Goal: Check status: Check status

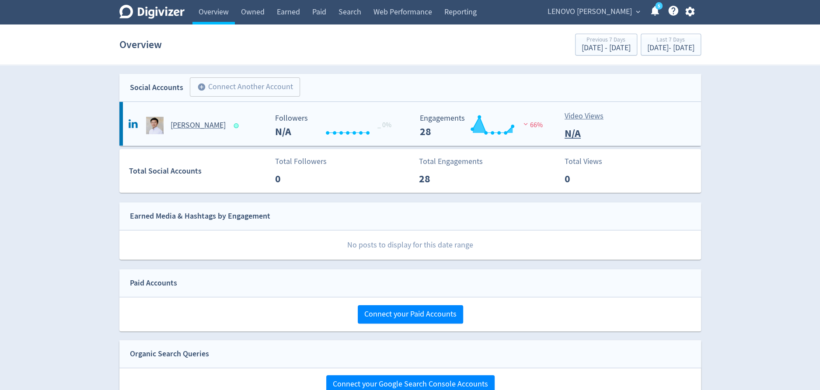
click at [179, 125] on h5 "[PERSON_NAME]" at bounding box center [197, 125] width 55 height 10
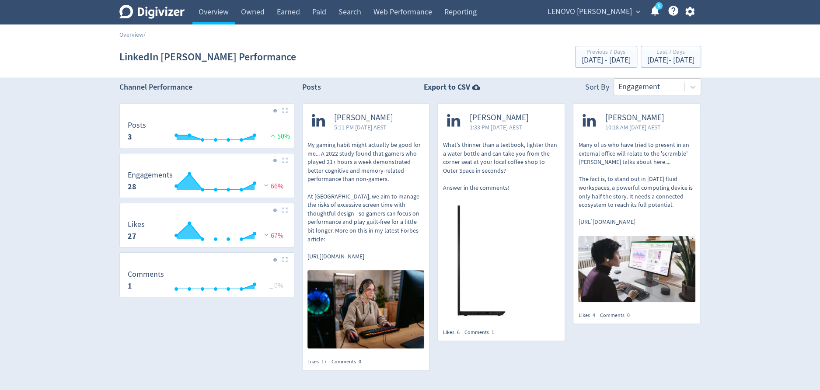
scroll to position [4, 0]
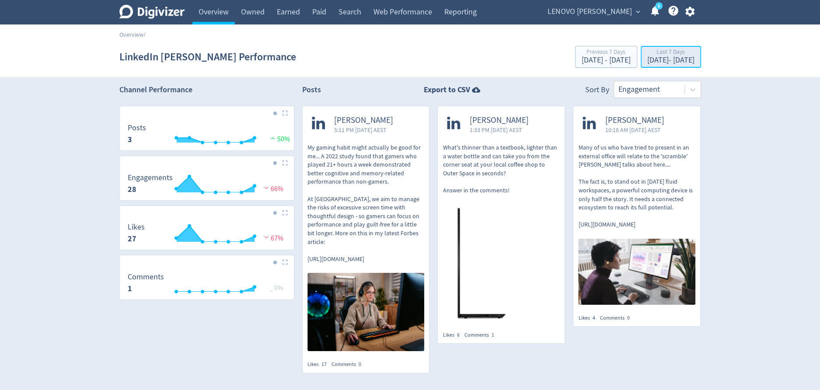
click at [654, 59] on div "[DATE] - [DATE]" at bounding box center [670, 60] width 47 height 8
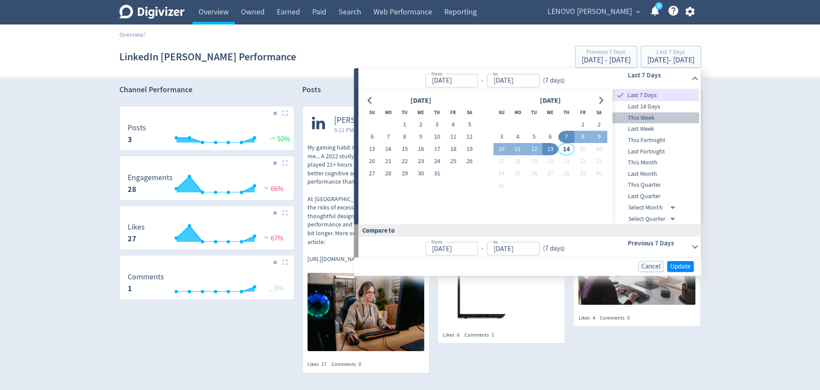
click at [654, 119] on span "This Week" at bounding box center [655, 118] width 87 height 10
type input "[DATE]"
click at [682, 264] on span "Update" at bounding box center [680, 266] width 21 height 7
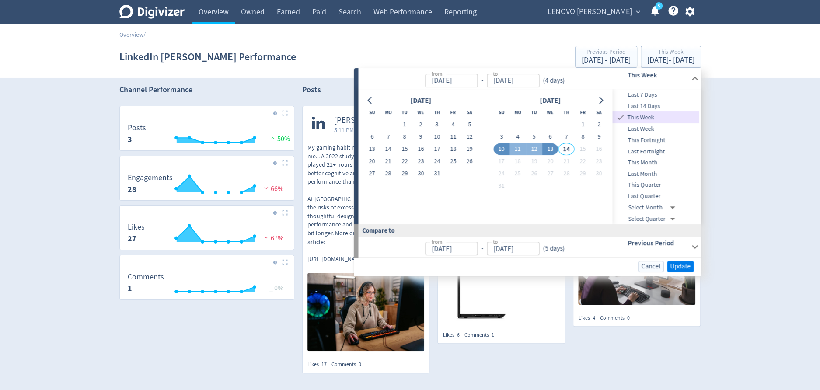
scroll to position [0, 0]
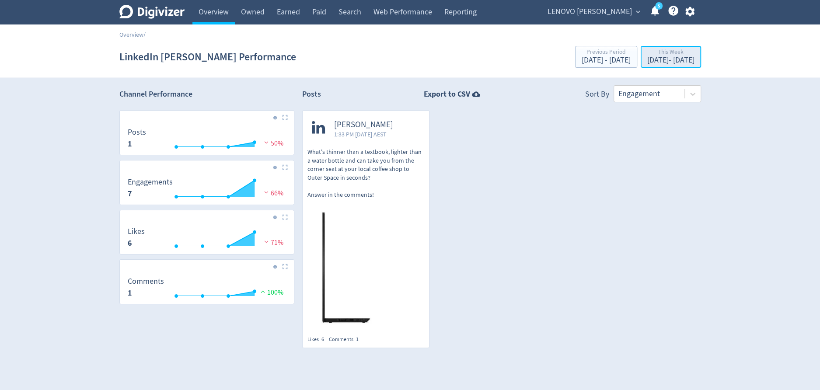
click at [647, 61] on div "[DATE] - [DATE]" at bounding box center [670, 60] width 47 height 8
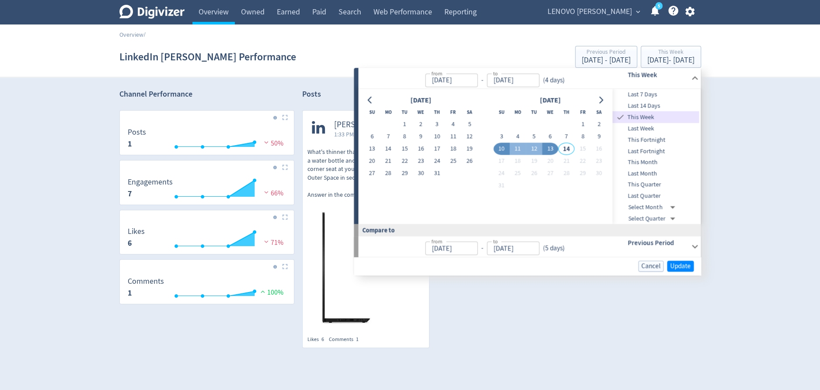
click at [642, 95] on span "Last 7 Days" at bounding box center [655, 95] width 87 height 10
type input "[DATE]"
click at [687, 265] on span "Update" at bounding box center [680, 266] width 21 height 7
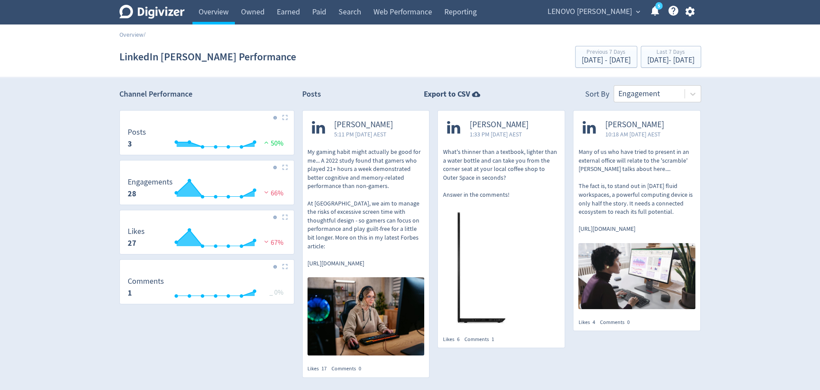
click at [624, 7] on span "LENOVO [PERSON_NAME]" at bounding box center [589, 12] width 84 height 14
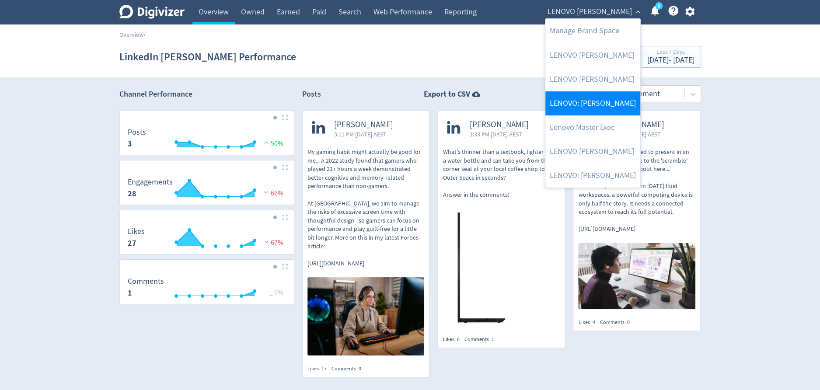
click at [600, 105] on link "LENOVO: [PERSON_NAME]" at bounding box center [592, 103] width 95 height 24
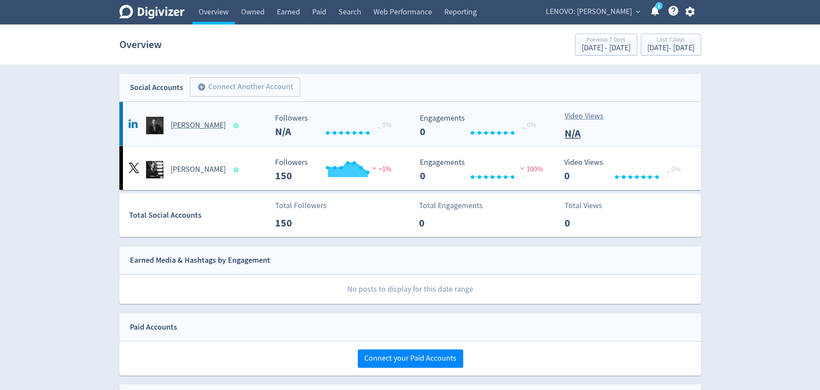
click at [205, 125] on h5 "[PERSON_NAME]" at bounding box center [197, 125] width 55 height 10
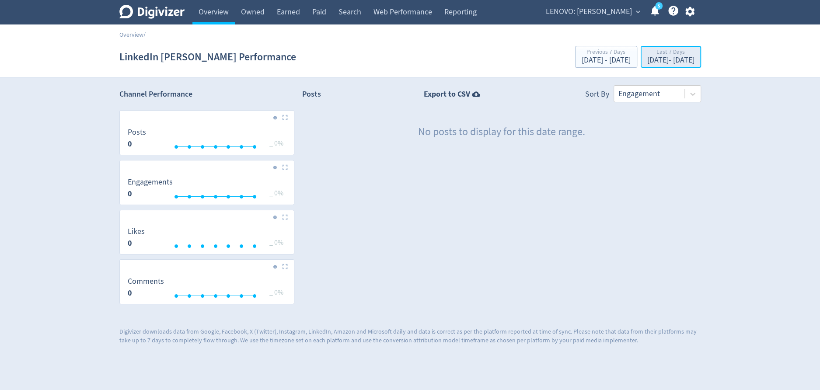
click at [657, 59] on div "[DATE] - [DATE]" at bounding box center [670, 60] width 47 height 8
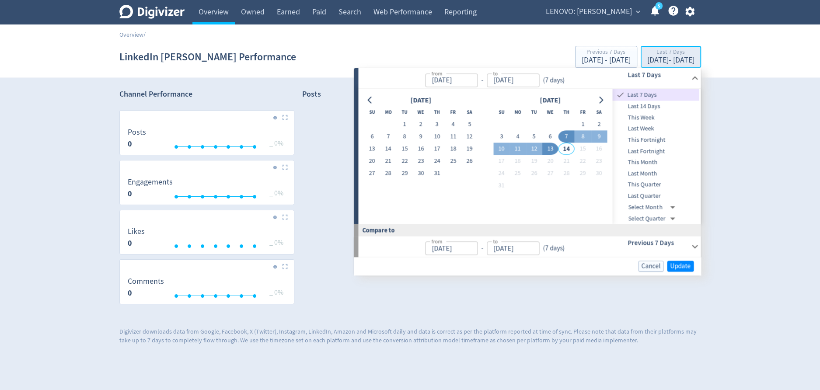
type input "[DATE]"
click at [644, 129] on span "Last Week" at bounding box center [655, 129] width 87 height 10
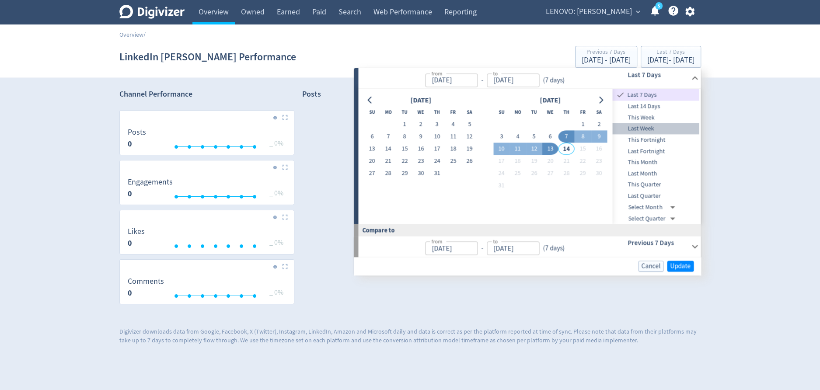
type input "[DATE]"
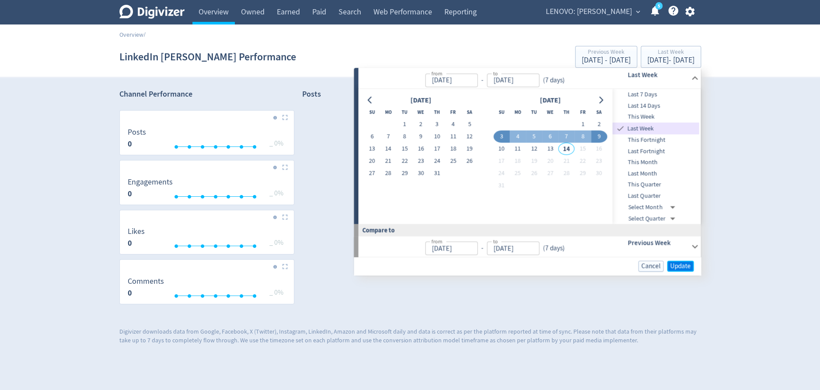
click at [680, 266] on span "Update" at bounding box center [680, 266] width 21 height 7
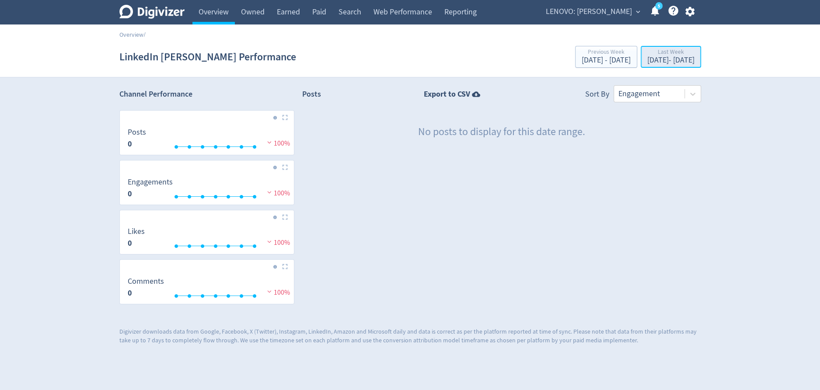
click at [665, 57] on div "[DATE] - [DATE]" at bounding box center [670, 60] width 47 height 8
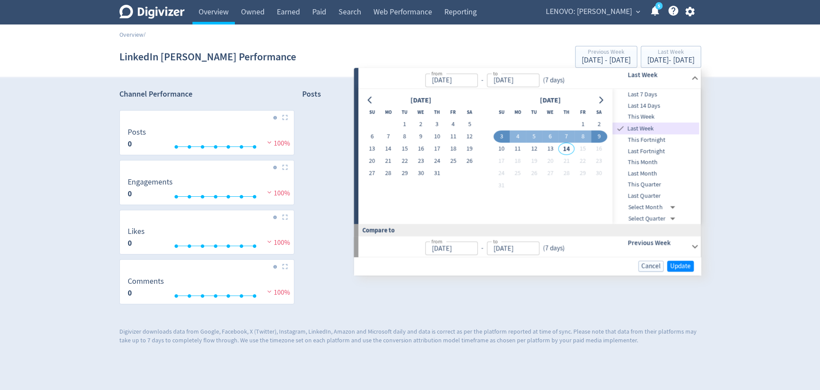
click at [661, 139] on span "This Fortnight" at bounding box center [655, 140] width 87 height 10
type input "[DATE]"
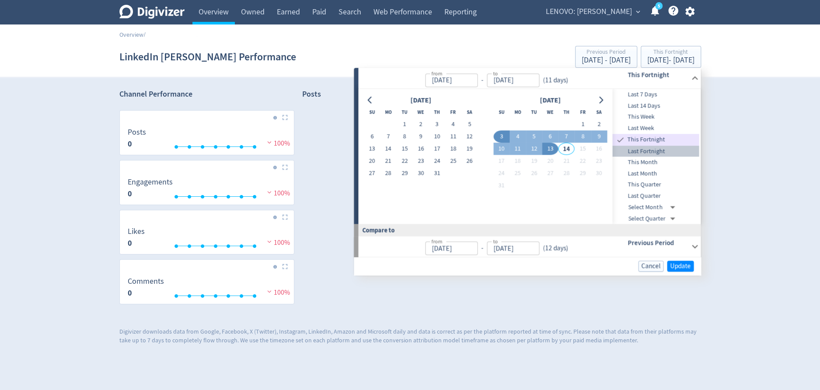
click at [656, 150] on span "Last Fortnight" at bounding box center [655, 151] width 87 height 10
type input "[DATE]"
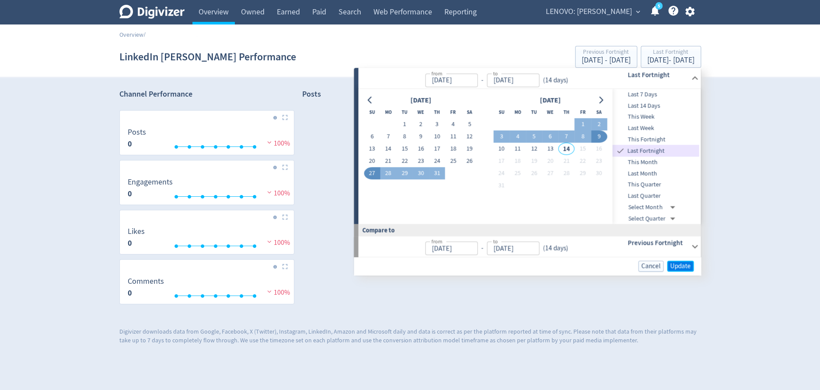
click at [674, 267] on span "Update" at bounding box center [680, 266] width 21 height 7
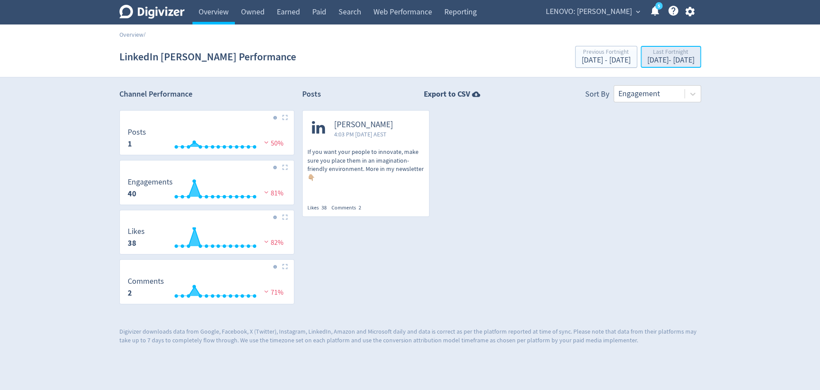
click at [670, 58] on div "[DATE] - [DATE]" at bounding box center [670, 60] width 47 height 8
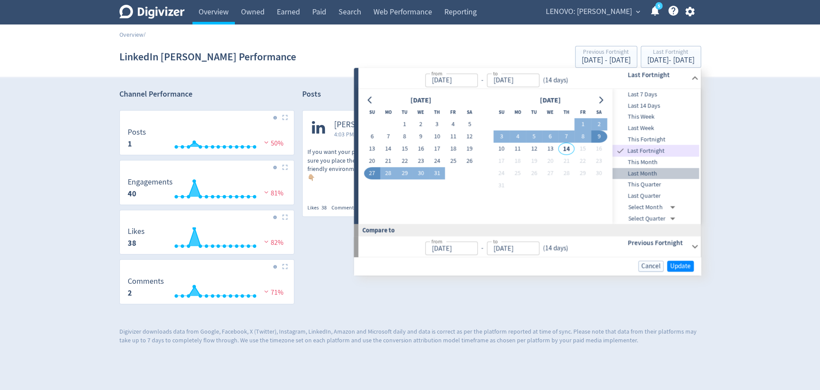
click at [651, 177] on span "Last Month" at bounding box center [655, 174] width 87 height 10
type input "[DATE]"
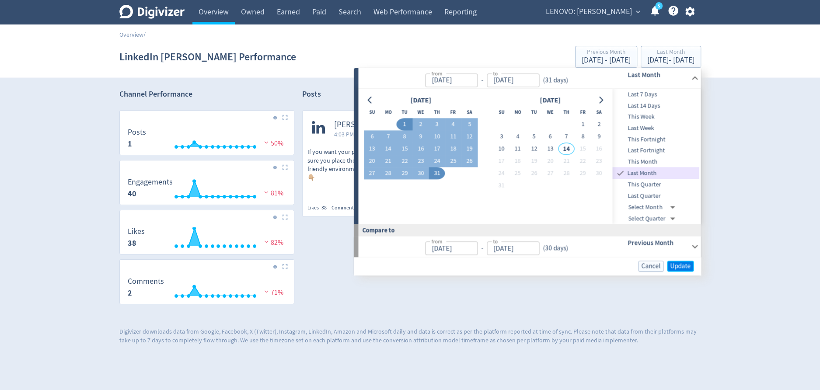
click at [671, 264] on span "Update" at bounding box center [680, 266] width 21 height 7
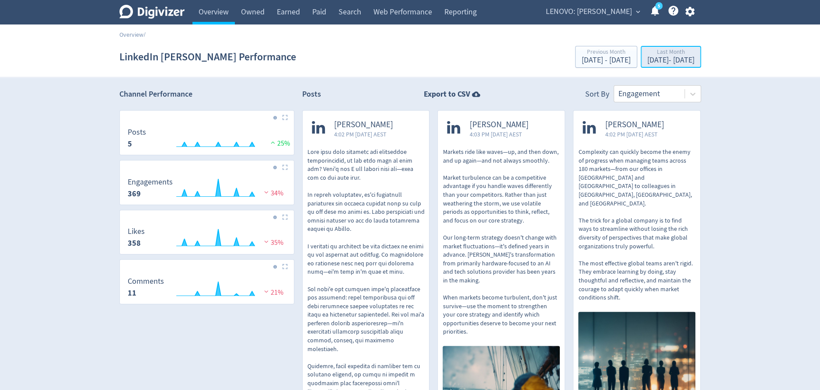
click at [667, 58] on div "[DATE] - [DATE]" at bounding box center [670, 60] width 47 height 8
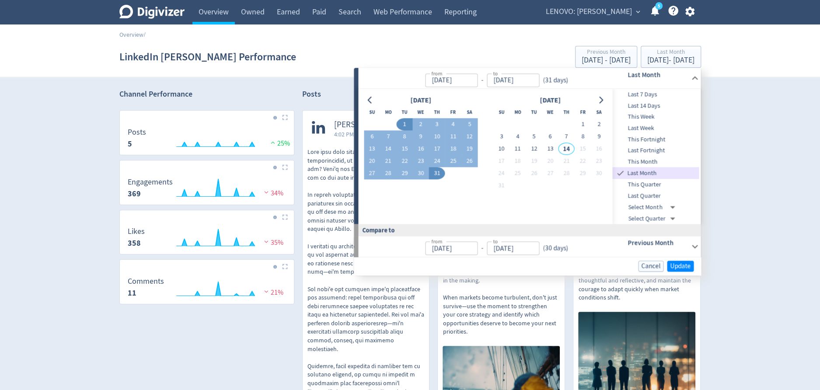
click at [652, 161] on span "This Month" at bounding box center [655, 162] width 87 height 10
type input "[DATE]"
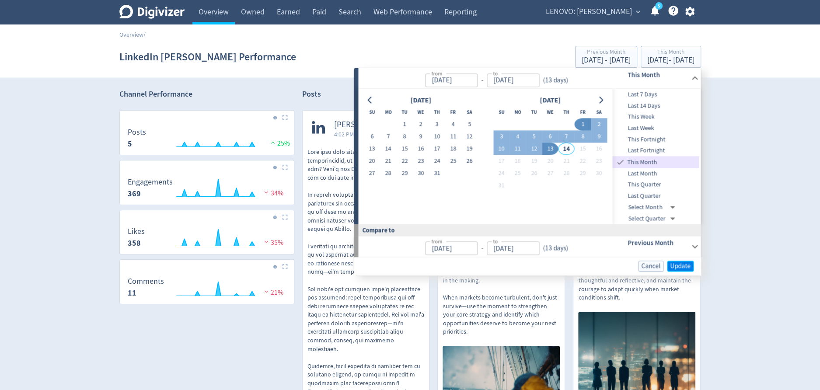
click at [678, 266] on span "Update" at bounding box center [680, 266] width 21 height 7
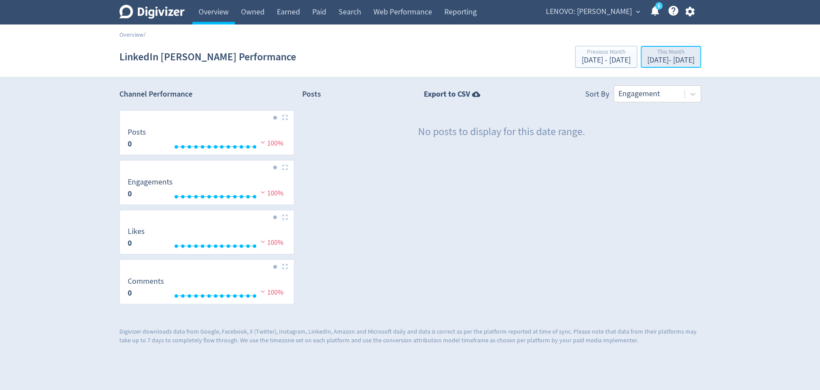
click at [669, 54] on div "This Month" at bounding box center [670, 52] width 47 height 7
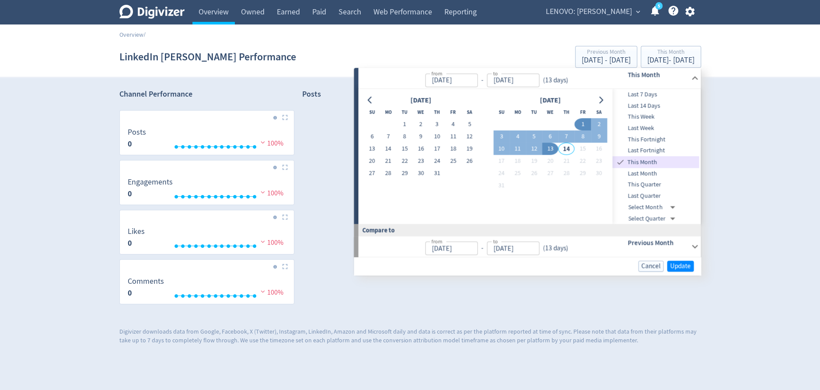
click at [647, 173] on span "Last Month" at bounding box center [655, 174] width 87 height 10
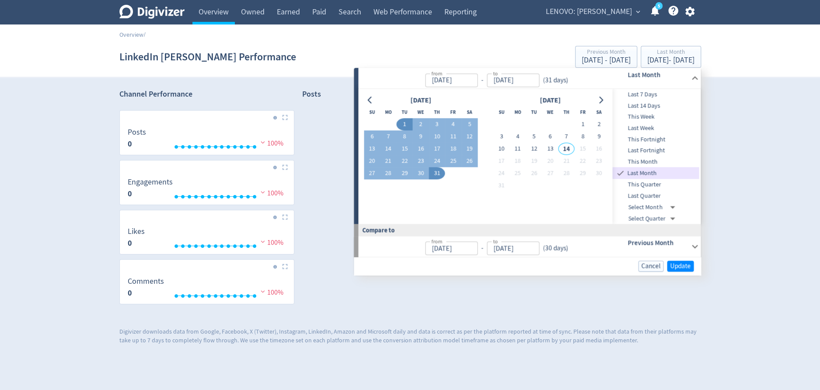
type input "[DATE]"
click at [684, 266] on span "Update" at bounding box center [680, 266] width 21 height 7
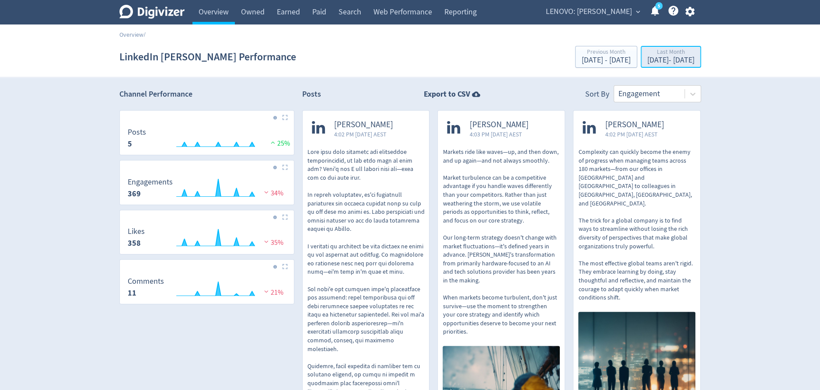
click at [660, 56] on div "[DATE] - [DATE]" at bounding box center [670, 60] width 47 height 8
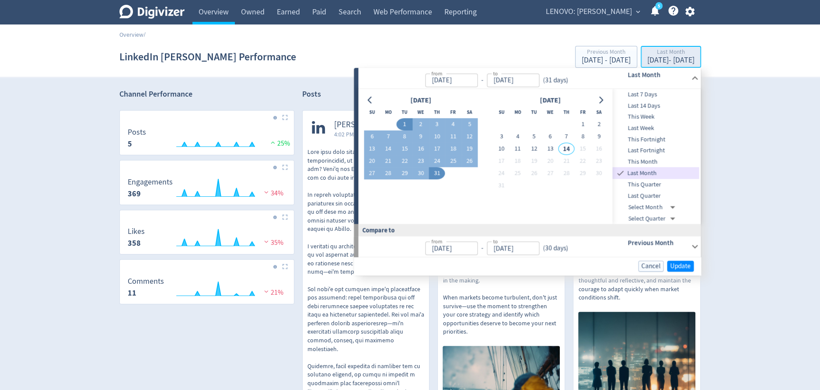
type input "[DATE]"
click at [652, 128] on span "Last Week" at bounding box center [655, 128] width 87 height 10
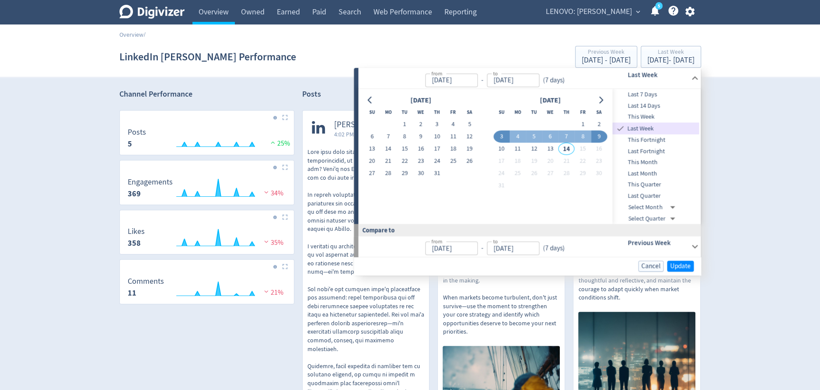
type input "[DATE]"
click at [681, 269] on span "Update" at bounding box center [680, 266] width 21 height 7
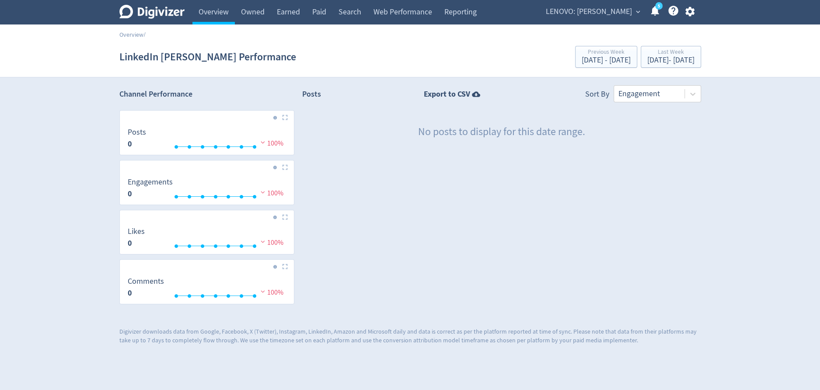
click at [608, 16] on span "LENOVO: [PERSON_NAME]" at bounding box center [589, 12] width 86 height 14
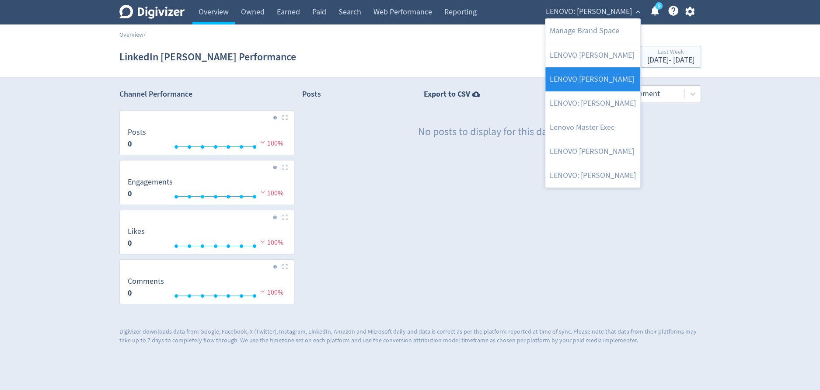
click at [593, 83] on link "LENOVO [PERSON_NAME]" at bounding box center [592, 79] width 95 height 24
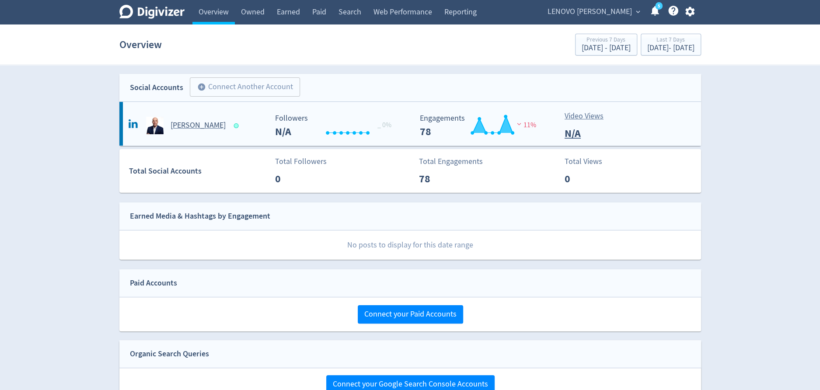
click at [181, 121] on h5 "[PERSON_NAME]" at bounding box center [197, 125] width 55 height 10
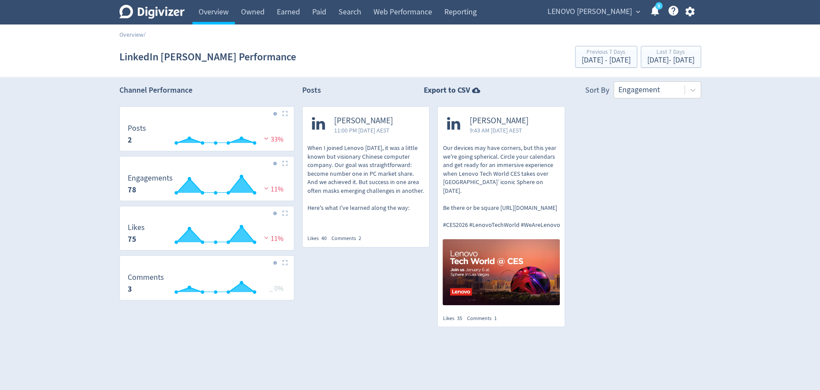
scroll to position [7, 0]
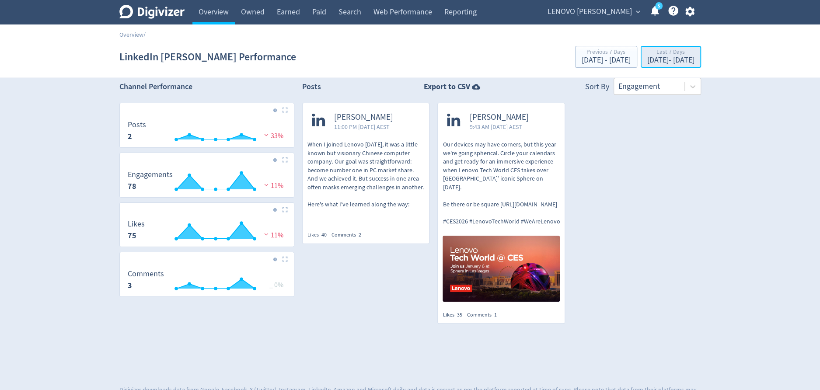
click at [662, 61] on div "[DATE] - [DATE]" at bounding box center [670, 60] width 47 height 8
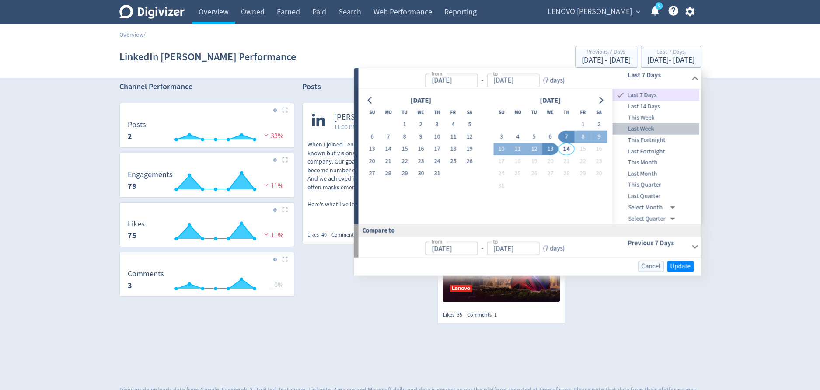
click at [654, 128] on span "Last Week" at bounding box center [655, 129] width 87 height 10
type input "[DATE]"
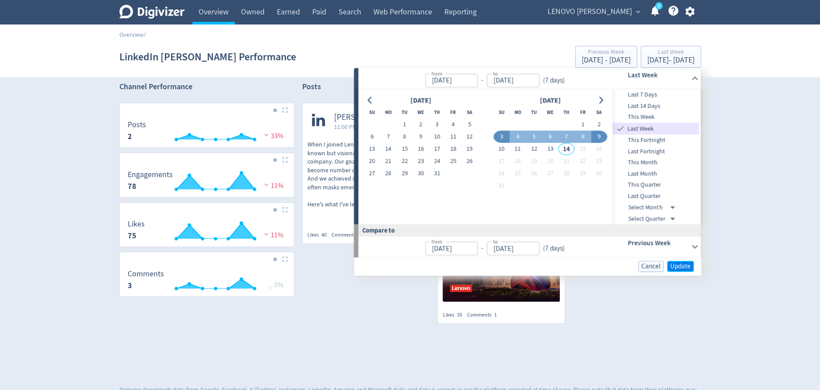
click at [683, 264] on span "Update" at bounding box center [680, 266] width 21 height 7
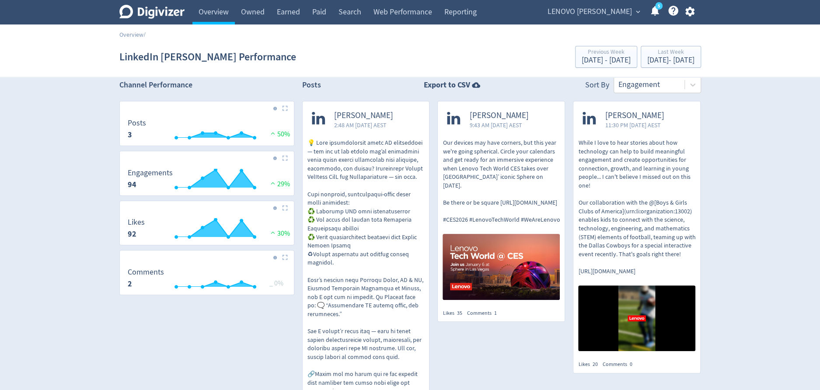
scroll to position [13, 0]
